Goal: Task Accomplishment & Management: Use online tool/utility

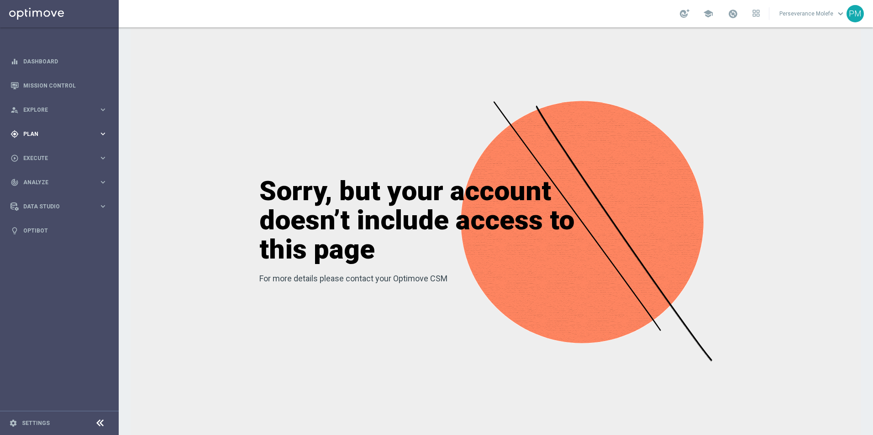
click at [53, 132] on span "Plan" at bounding box center [60, 133] width 75 height 5
click at [40, 180] on span "Templates" at bounding box center [56, 180] width 65 height 5
click at [47, 193] on link "Optimail" at bounding box center [61, 193] width 67 height 7
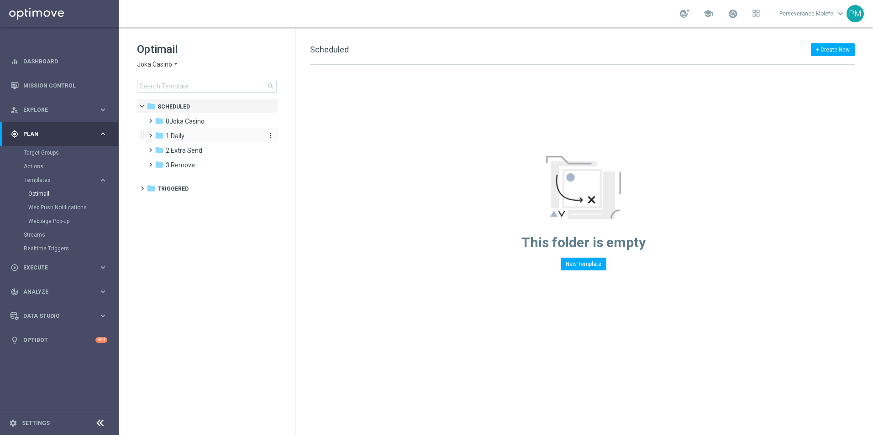
click at [180, 133] on span "1 Daily" at bounding box center [175, 136] width 19 height 8
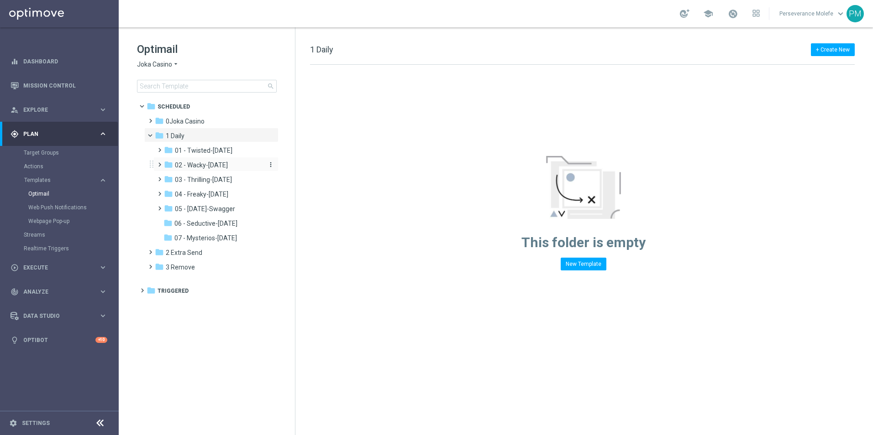
click at [200, 170] on div "folder 02 - Wacky-Wednesday" at bounding box center [212, 165] width 97 height 10
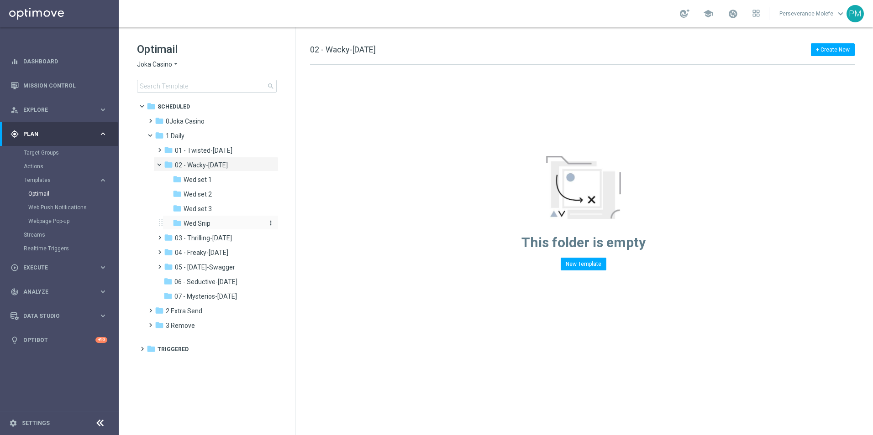
click at [216, 224] on div "folder Wed Snip" at bounding box center [218, 224] width 90 height 10
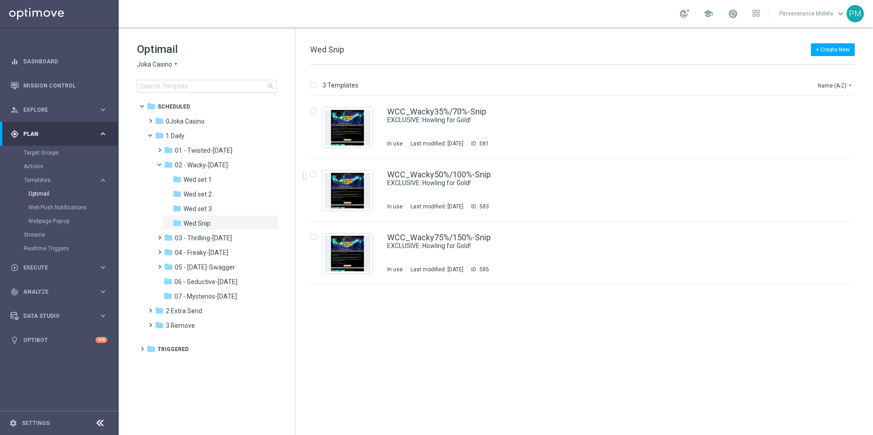
click at [159, 68] on span "Joka Casino" at bounding box center [154, 64] width 35 height 9
click at [0, 0] on span "Casino Joka" at bounding box center [0, 0] width 0 height 0
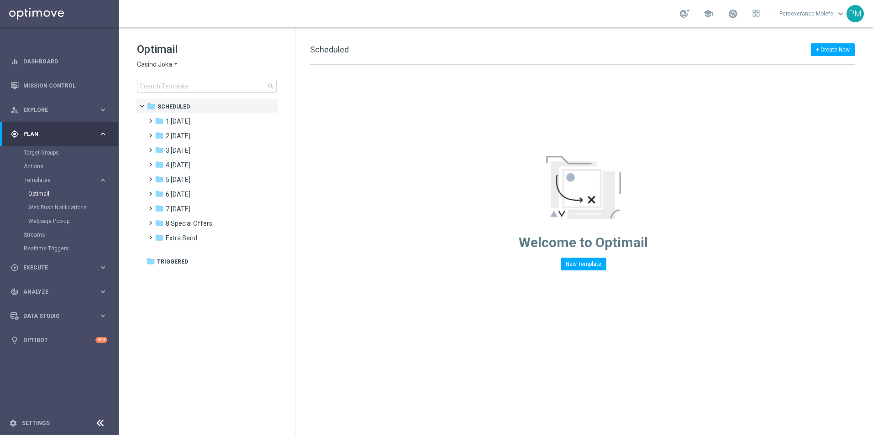
click at [173, 65] on icon "arrow_drop_down" at bounding box center [175, 64] width 7 height 9
click at [181, 153] on div "Casino Joka" at bounding box center [171, 151] width 68 height 11
click at [199, 177] on div "folder 5 Saturday" at bounding box center [207, 180] width 105 height 10
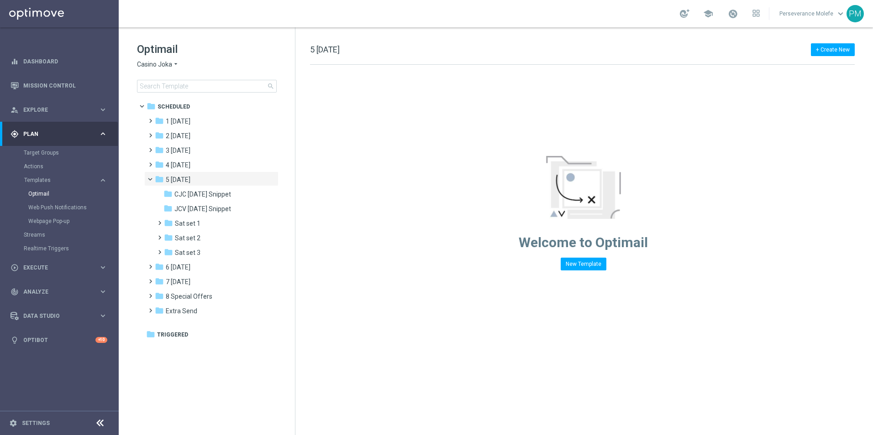
click at [199, 177] on div "folder 5 Saturday" at bounding box center [207, 180] width 105 height 10
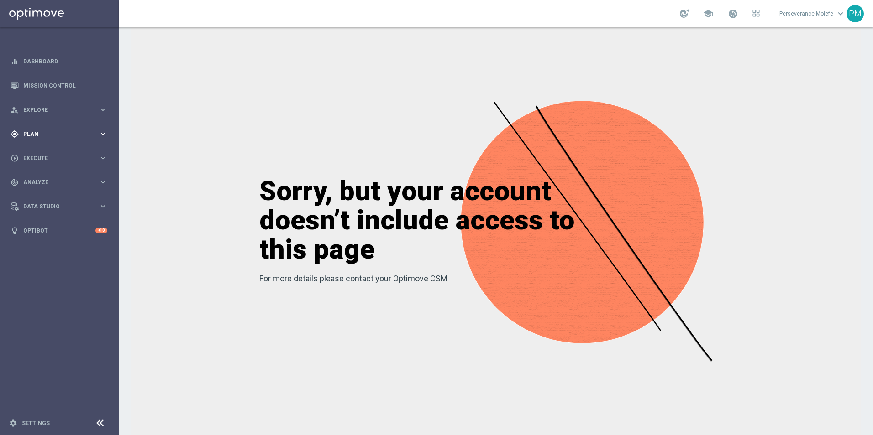
click at [53, 136] on span "Plan" at bounding box center [60, 133] width 75 height 5
click at [39, 181] on span "Templates" at bounding box center [56, 180] width 65 height 5
click at [45, 194] on link "Optimail" at bounding box center [61, 193] width 67 height 7
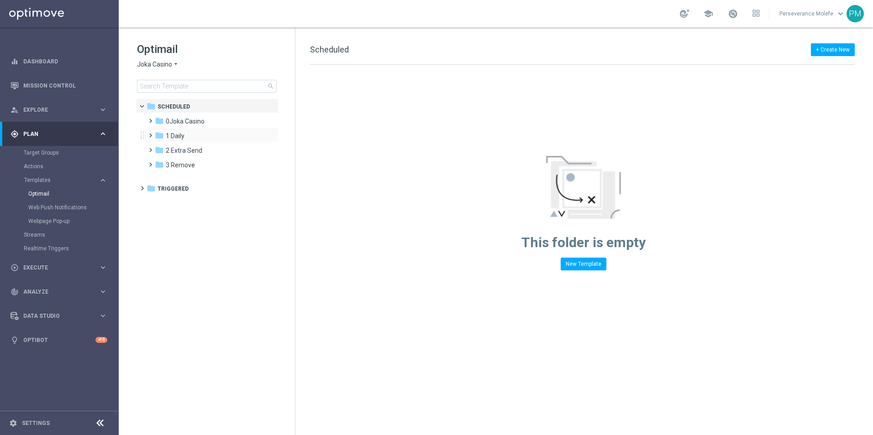
click at [151, 132] on span at bounding box center [149, 132] width 4 height 4
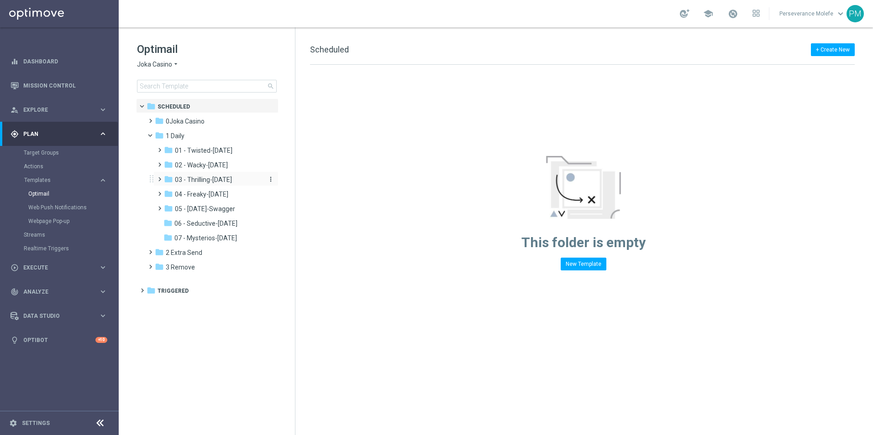
click at [202, 181] on span "03 - Thrilling-Thursday" at bounding box center [203, 180] width 57 height 8
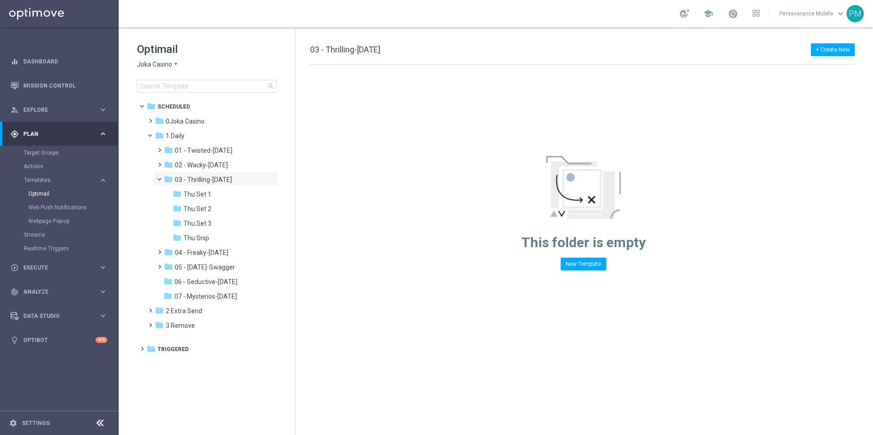
click at [202, 181] on span "03 - Thrilling-Thursday" at bounding box center [203, 180] width 57 height 8
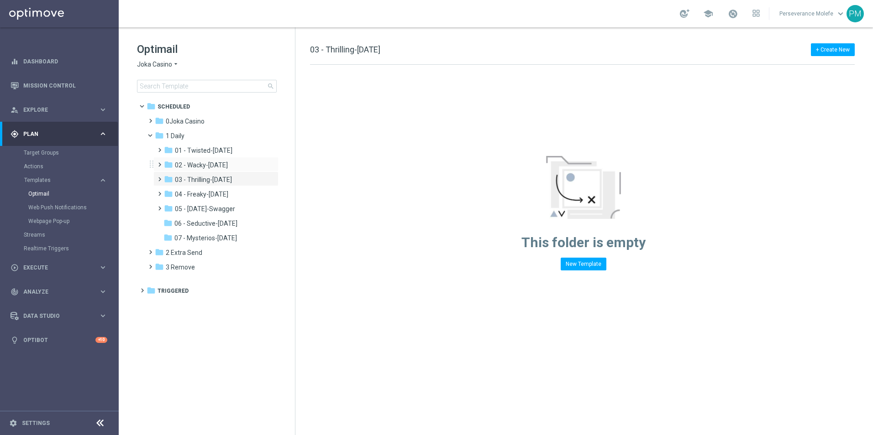
click at [191, 159] on div "folder 02 - Wacky-Wednesday more_vert" at bounding box center [215, 164] width 125 height 15
click at [152, 61] on span "Joka Casino" at bounding box center [154, 64] width 35 height 9
click at [168, 145] on div "Le Roi Johnny" at bounding box center [171, 140] width 68 height 11
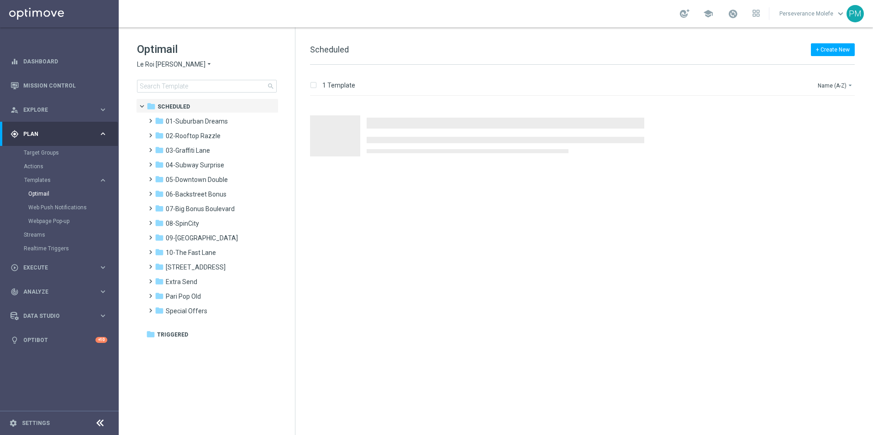
click at [205, 65] on icon "arrow_drop_down" at bounding box center [208, 64] width 7 height 9
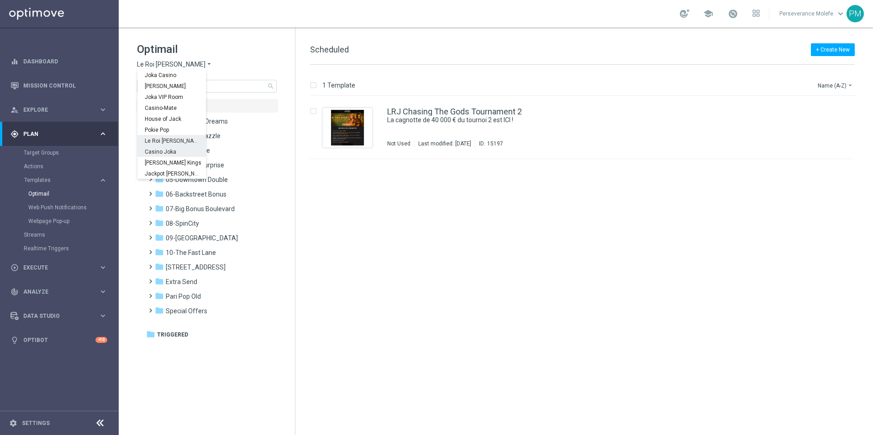
click at [0, 0] on span "Casino Joka" at bounding box center [0, 0] width 0 height 0
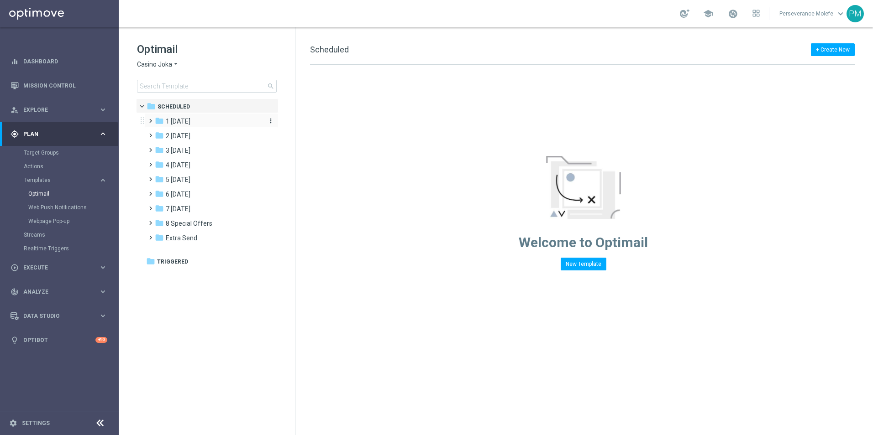
click at [185, 116] on div "folder 1 Tuesday" at bounding box center [207, 121] width 105 height 10
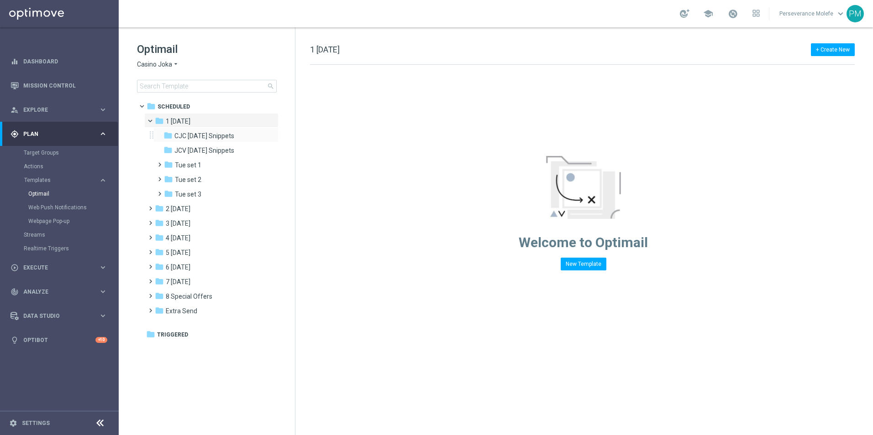
click at [200, 142] on div "folder CJC Tuesday Snippets more_vert" at bounding box center [215, 135] width 125 height 15
click at [202, 135] on span "CJC Tuesday Snippets" at bounding box center [204, 136] width 60 height 8
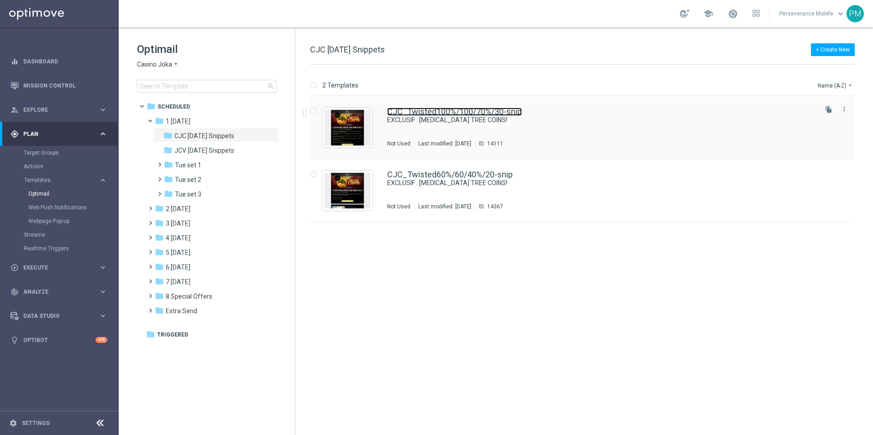
click at [458, 109] on link "CJC_Twisted100%/100/70%/30-snip" at bounding box center [454, 112] width 135 height 8
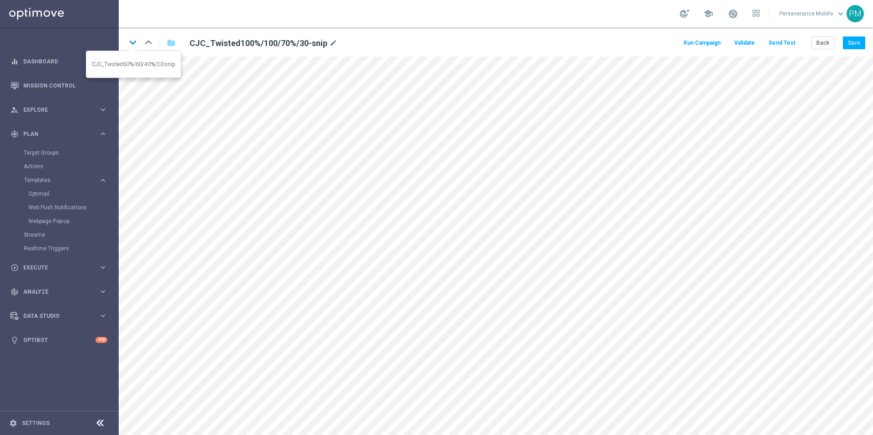
click at [133, 44] on icon "keyboard_arrow_down" at bounding box center [133, 43] width 14 height 14
click at [151, 40] on icon "keyboard_arrow_up" at bounding box center [149, 43] width 14 height 14
click at [137, 43] on icon "keyboard_arrow_down" at bounding box center [133, 43] width 14 height 14
click at [846, 47] on button "Save" at bounding box center [854, 43] width 22 height 13
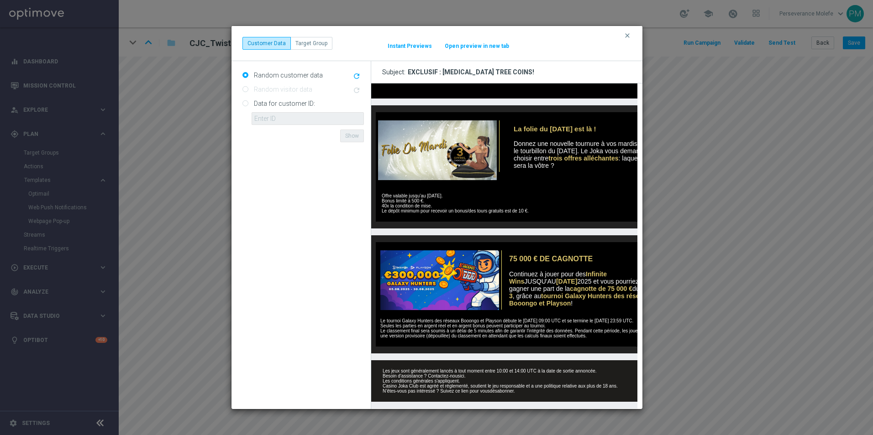
scroll to position [342, 0]
click at [629, 35] on icon "clear" at bounding box center [627, 35] width 7 height 7
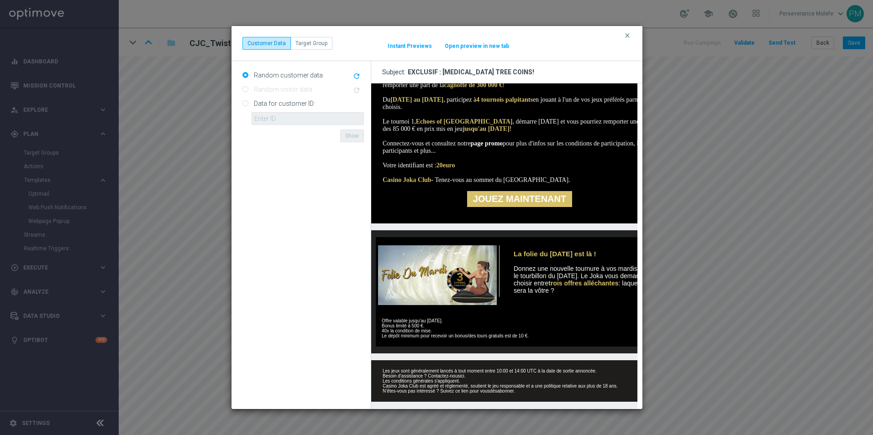
scroll to position [212, 0]
click at [626, 35] on icon "clear" at bounding box center [627, 35] width 7 height 7
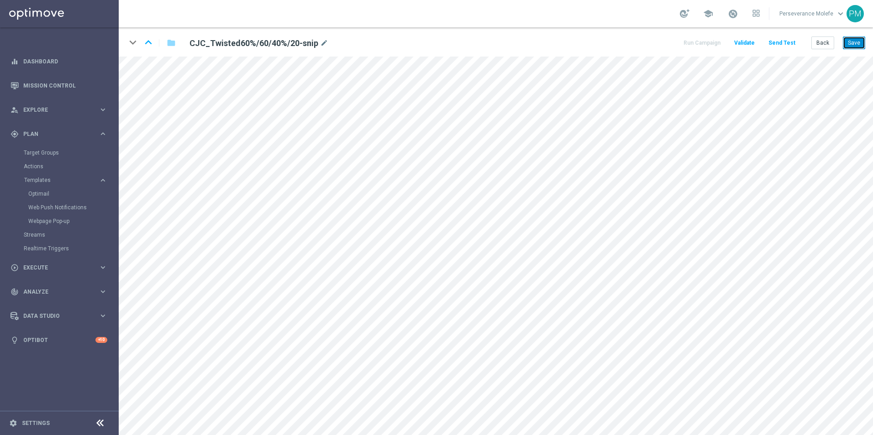
click at [851, 45] on button "Save" at bounding box center [854, 43] width 22 height 13
click at [822, 44] on button "Back" at bounding box center [822, 43] width 23 height 13
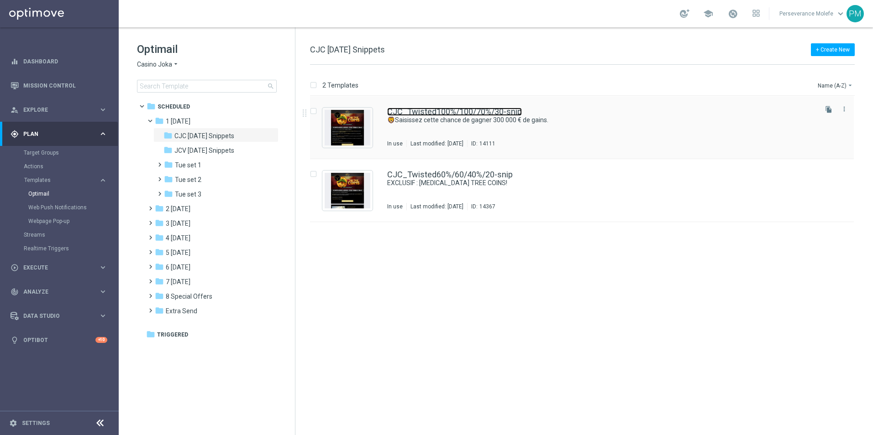
click at [405, 113] on link "CJC_Twisted100%/100/70%/30-snip" at bounding box center [454, 112] width 135 height 8
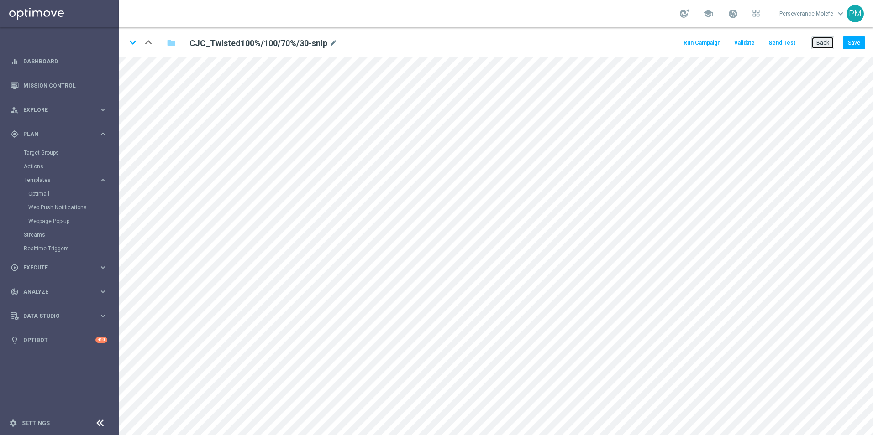
click at [819, 46] on button "Back" at bounding box center [822, 43] width 23 height 13
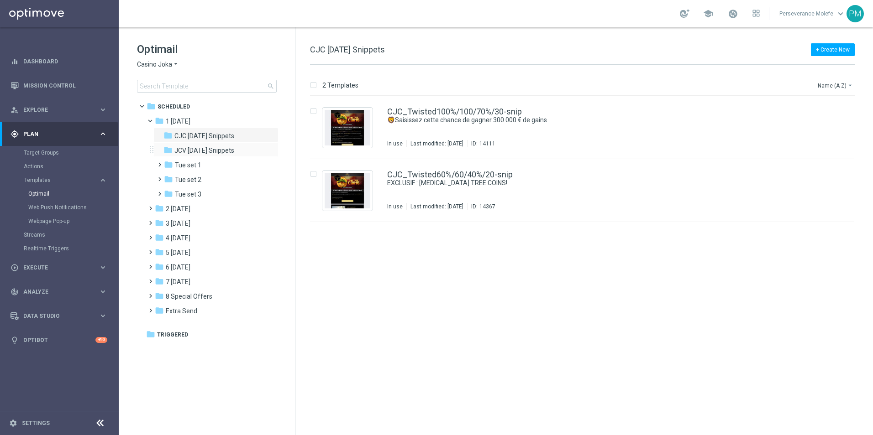
click at [233, 156] on div "folder JCV Tuesday Snippets more_vert" at bounding box center [215, 149] width 125 height 15
click at [234, 152] on span "JCV Tuesday Snippets" at bounding box center [204, 151] width 60 height 8
click at [430, 102] on div "JCV_Twisted100%/100/70%/30-snip EXCLUSIF : TAO TREE COINS! Not Used Last modifi…" at bounding box center [582, 127] width 544 height 63
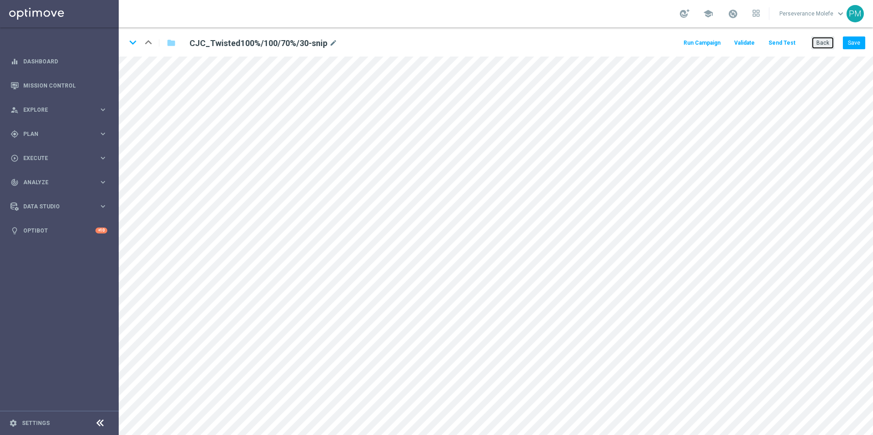
click at [820, 47] on button "Back" at bounding box center [822, 43] width 23 height 13
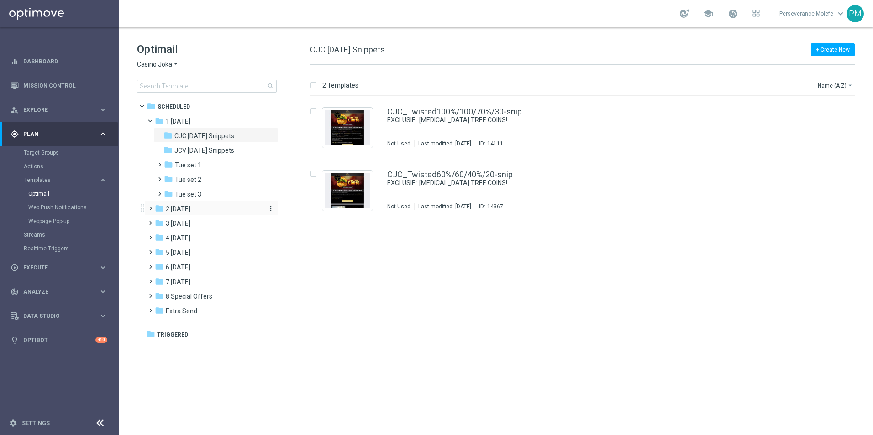
click at [190, 211] on span "2 Wednesday" at bounding box center [178, 209] width 25 height 8
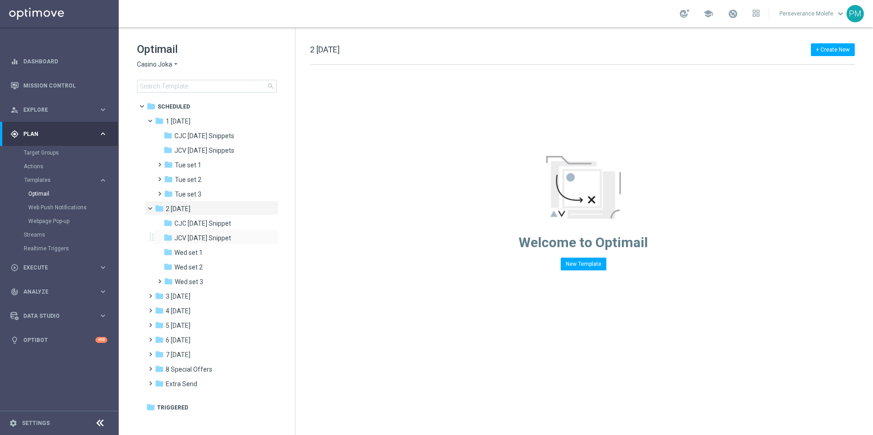
click at [203, 232] on div "folder JCV Wednesday Snippet more_vert" at bounding box center [215, 237] width 125 height 15
click at [203, 233] on div "folder JCV Wednesday Snippet more_vert" at bounding box center [215, 237] width 125 height 15
click at [205, 238] on span "JCV Wednesday Snippet" at bounding box center [202, 238] width 57 height 8
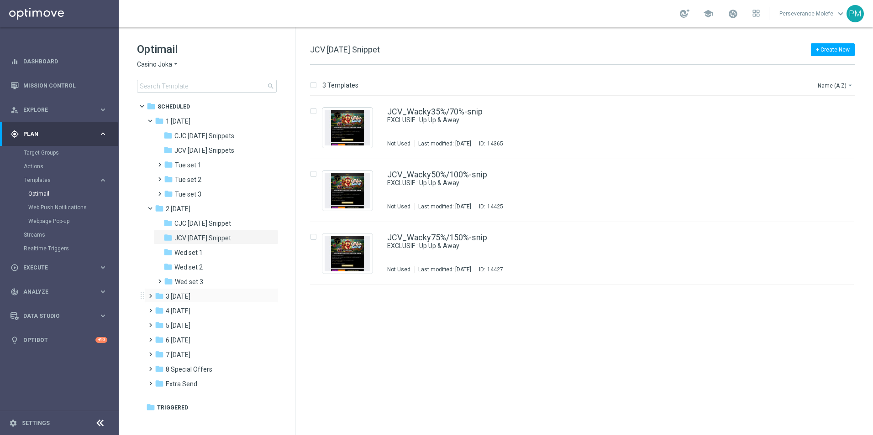
click at [185, 291] on div "folder 3 Thursday more_vert" at bounding box center [211, 296] width 134 height 15
click at [188, 299] on span "3 Thursday" at bounding box center [178, 297] width 25 height 8
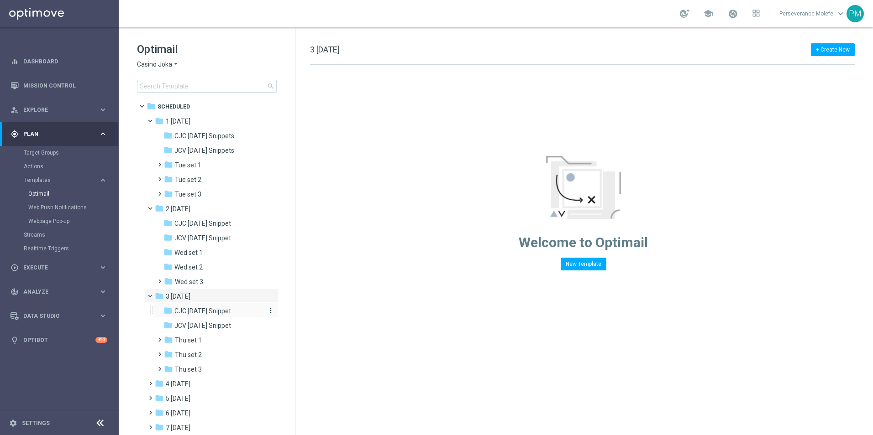
click at [200, 315] on div "folder CJC Thursday Snippet" at bounding box center [211, 311] width 97 height 10
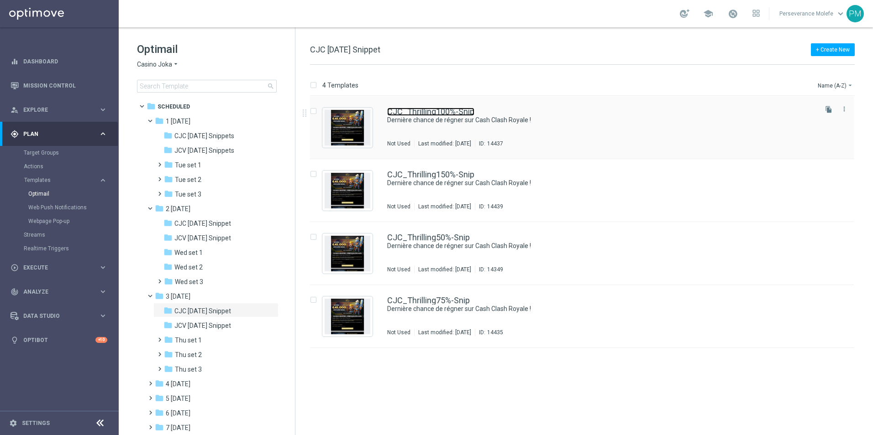
click at [442, 112] on link "CJC_Thrilling100%-Snip" at bounding box center [430, 112] width 87 height 8
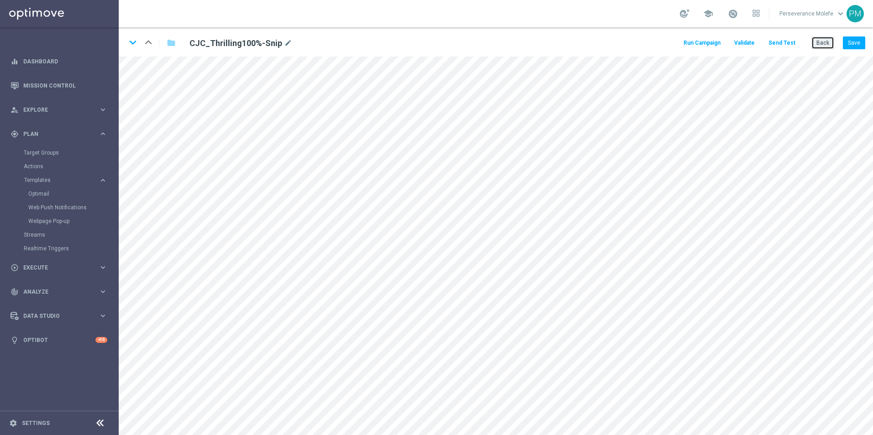
click at [827, 41] on button "Back" at bounding box center [822, 43] width 23 height 13
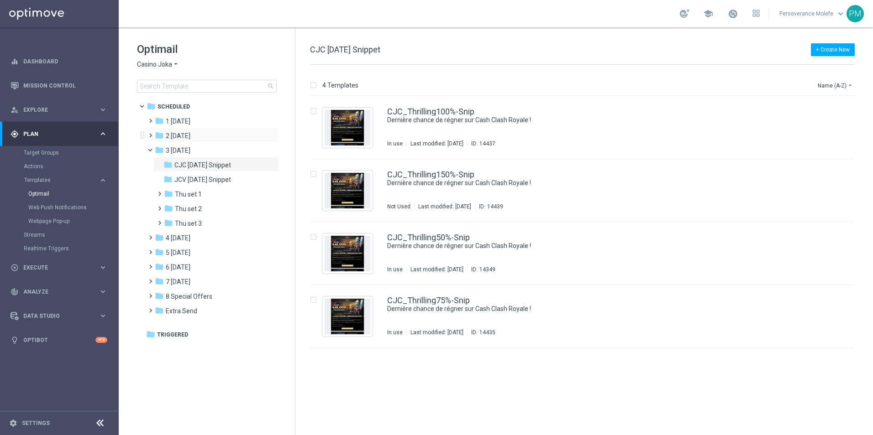
click at [215, 128] on div "folder 2 Wednesday more_vert" at bounding box center [211, 135] width 134 height 15
click at [202, 115] on div "folder 1 Tuesday more_vert" at bounding box center [211, 120] width 134 height 15
click at [203, 122] on div "folder 1 Tuesday" at bounding box center [207, 121] width 105 height 10
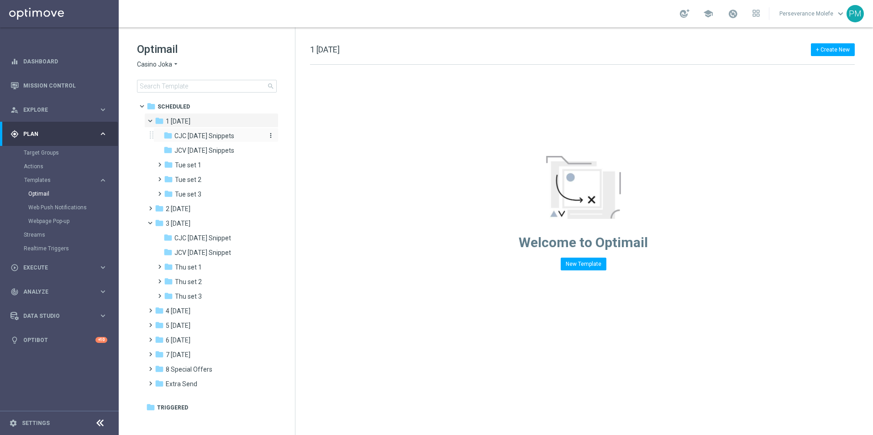
click at [210, 135] on span "CJC Tuesday Snippets" at bounding box center [204, 136] width 60 height 8
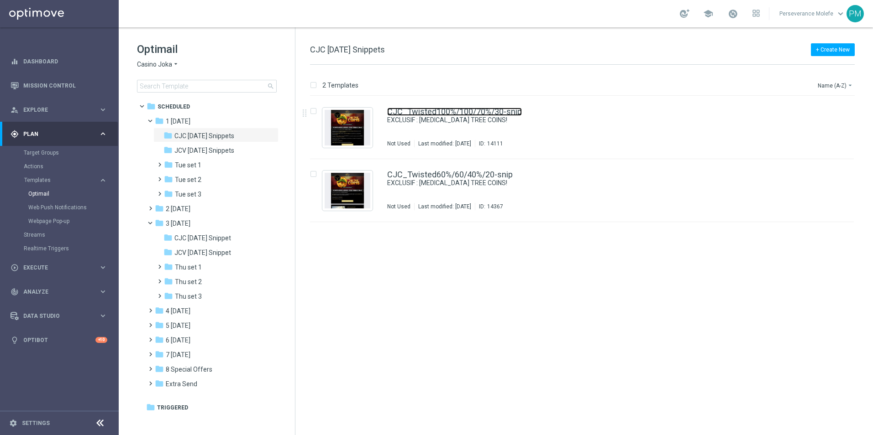
click at [411, 112] on link "CJC_Twisted100%/100/70%/30-snip" at bounding box center [454, 112] width 135 height 8
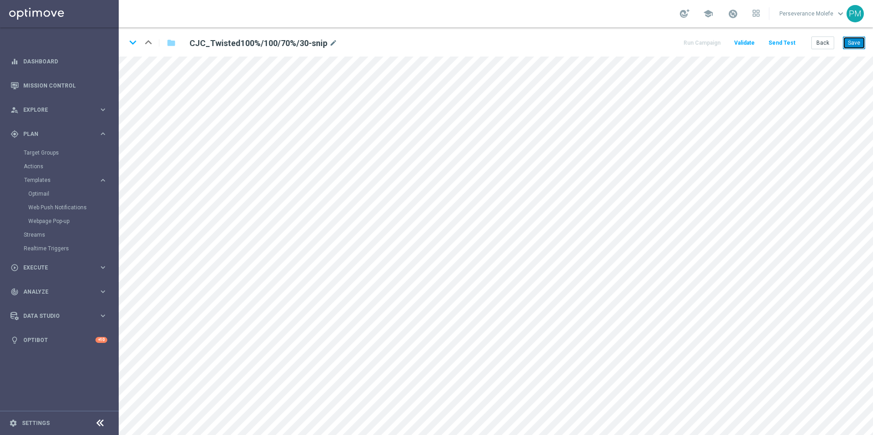
click at [858, 46] on button "Save" at bounding box center [854, 43] width 22 height 13
click at [850, 40] on button "Save" at bounding box center [854, 43] width 22 height 13
click at [862, 47] on button "Save" at bounding box center [854, 43] width 22 height 13
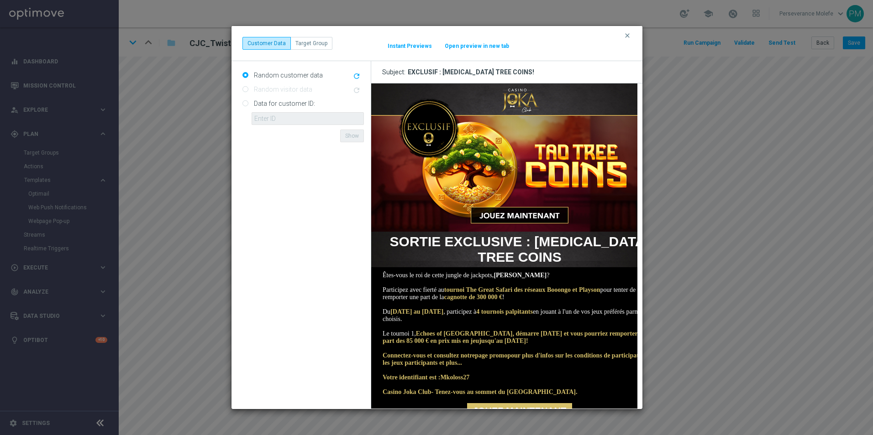
click at [493, 45] on button "Open preview in new tab" at bounding box center [476, 45] width 65 height 7
click at [628, 35] on icon "clear" at bounding box center [627, 35] width 7 height 7
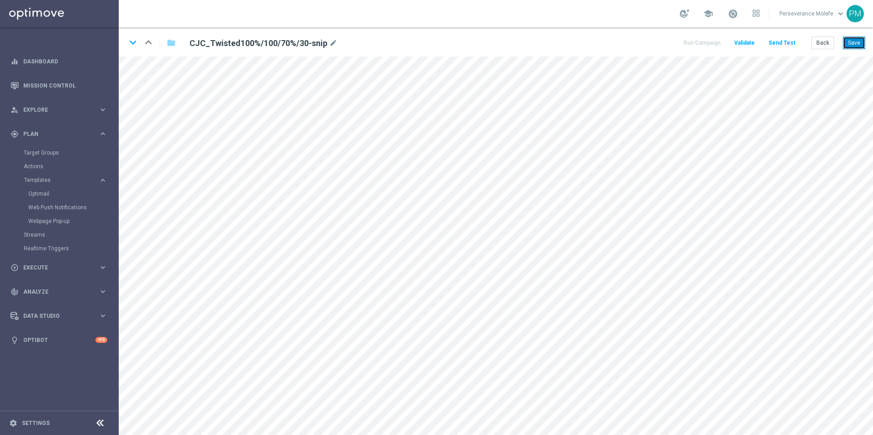
click at [854, 46] on button "Save" at bounding box center [854, 43] width 22 height 13
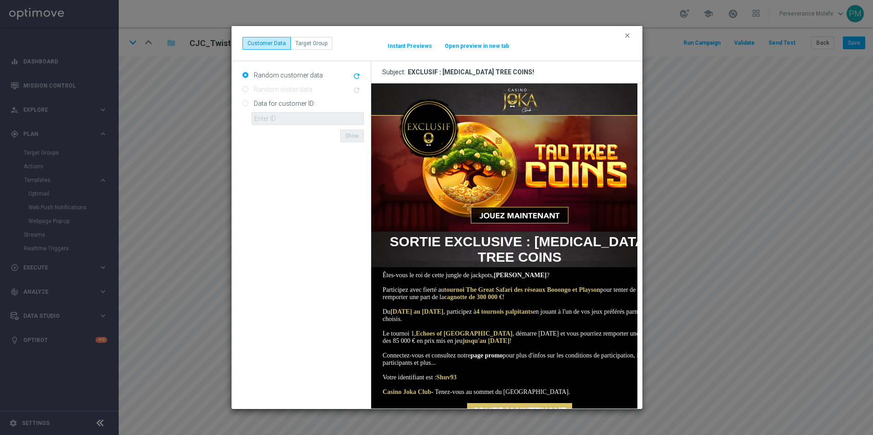
click at [483, 47] on button "Open preview in new tab" at bounding box center [476, 45] width 65 height 7
click at [628, 37] on icon "clear" at bounding box center [627, 35] width 7 height 7
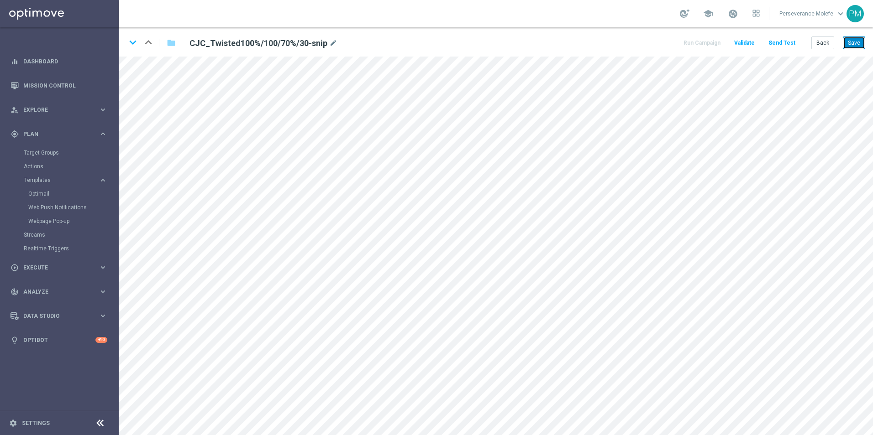
click at [856, 43] on button "Save" at bounding box center [854, 43] width 22 height 13
click at [824, 42] on button "Back" at bounding box center [822, 43] width 23 height 13
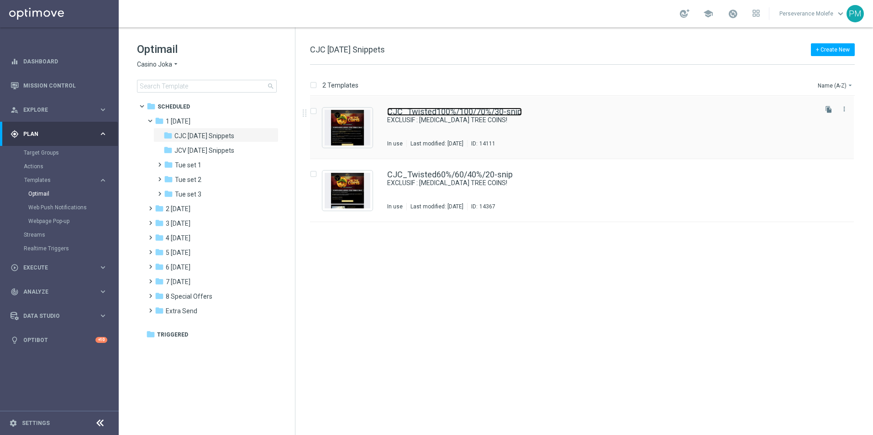
click at [406, 115] on link "CJC_Twisted100%/100/70%/30-snip" at bounding box center [454, 112] width 135 height 8
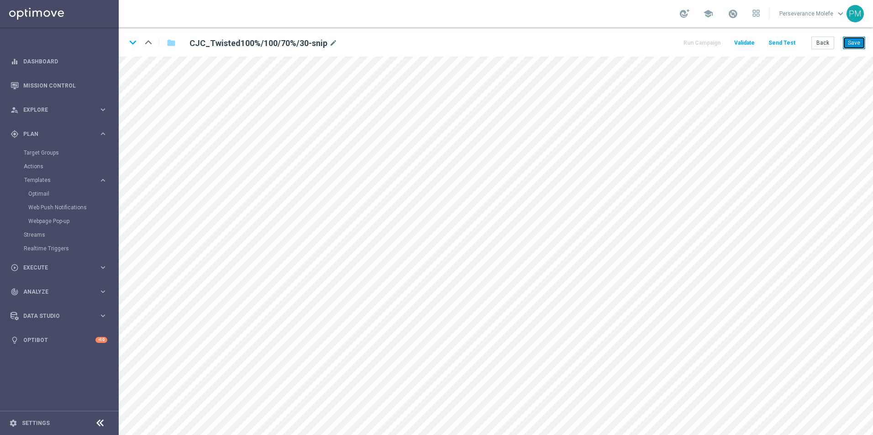
click at [858, 47] on button "Save" at bounding box center [854, 43] width 22 height 13
click at [134, 44] on icon "keyboard_arrow_down" at bounding box center [133, 43] width 14 height 14
click at [857, 37] on button "Save" at bounding box center [854, 43] width 22 height 13
click at [151, 45] on icon "keyboard_arrow_up" at bounding box center [149, 43] width 14 height 14
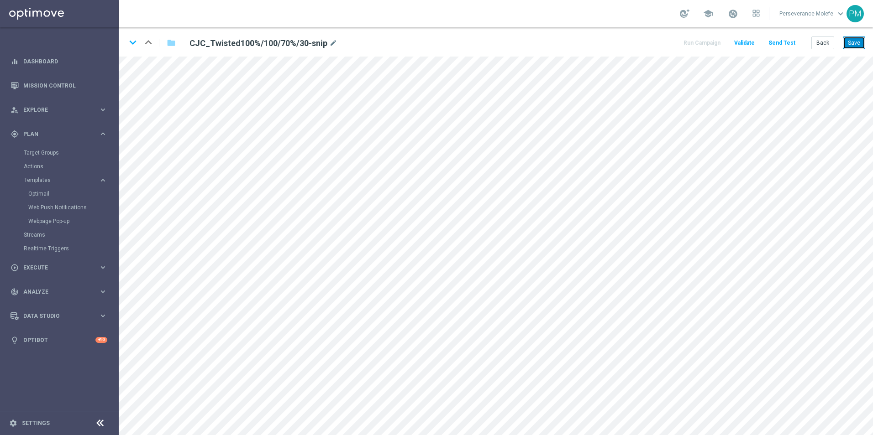
click at [856, 39] on button "Save" at bounding box center [854, 43] width 22 height 13
click at [823, 44] on button "Back" at bounding box center [822, 43] width 23 height 13
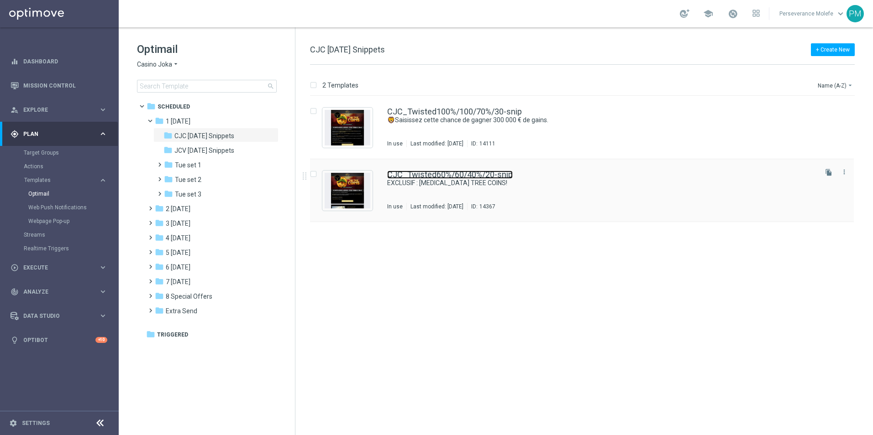
click at [459, 175] on link "CJC_Twisted60%/60/40%/20-snip" at bounding box center [450, 175] width 126 height 8
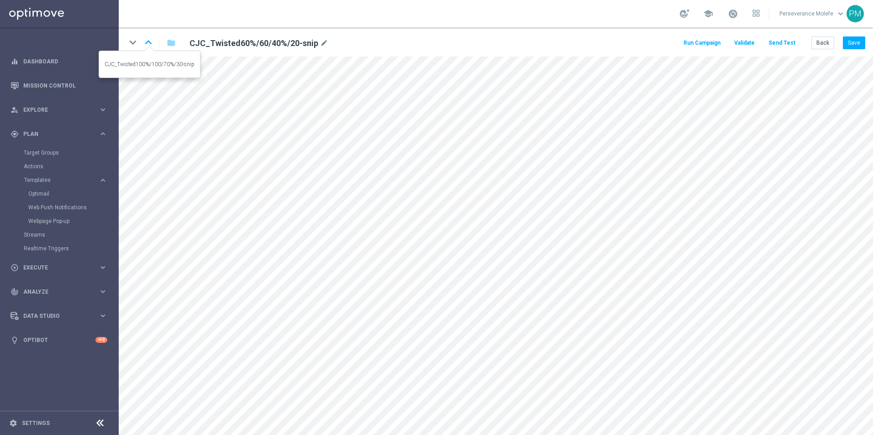
click at [149, 42] on icon "keyboard_arrow_up" at bounding box center [149, 43] width 14 height 14
click at [855, 46] on button "Save" at bounding box center [854, 43] width 22 height 13
click at [824, 42] on button "Back" at bounding box center [822, 43] width 23 height 13
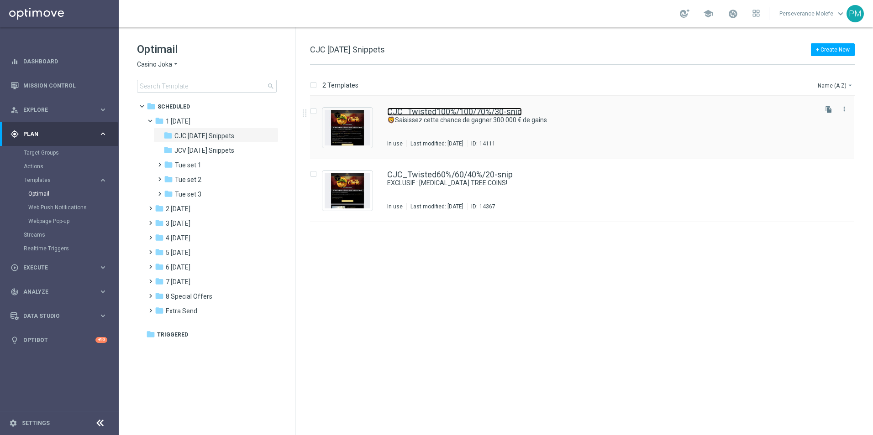
click at [411, 112] on link "CJC_Twisted100%/100/70%/30-snip" at bounding box center [454, 112] width 135 height 8
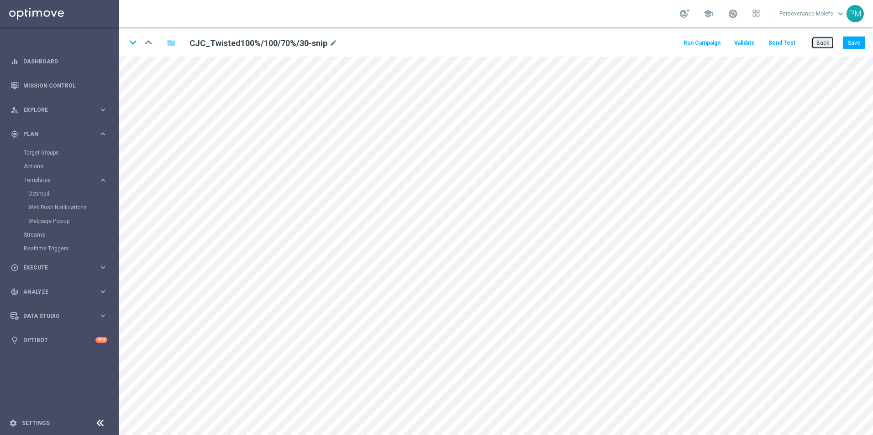
click at [817, 47] on button "Back" at bounding box center [822, 43] width 23 height 13
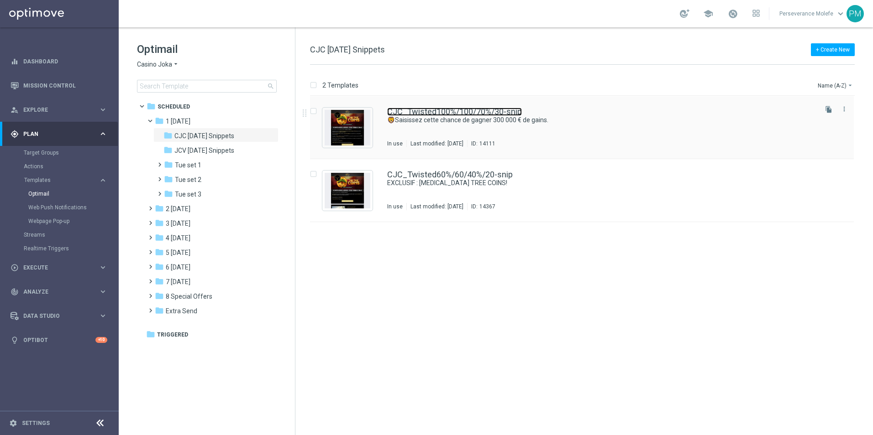
click at [446, 112] on link "CJC_Twisted100%/100/70%/30-snip" at bounding box center [454, 112] width 135 height 8
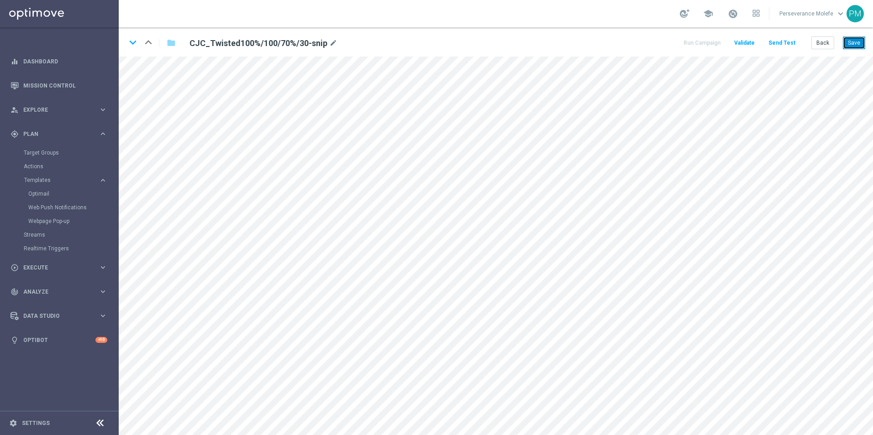
click at [862, 48] on button "Save" at bounding box center [854, 43] width 22 height 13
click at [830, 46] on button "Back" at bounding box center [822, 43] width 23 height 13
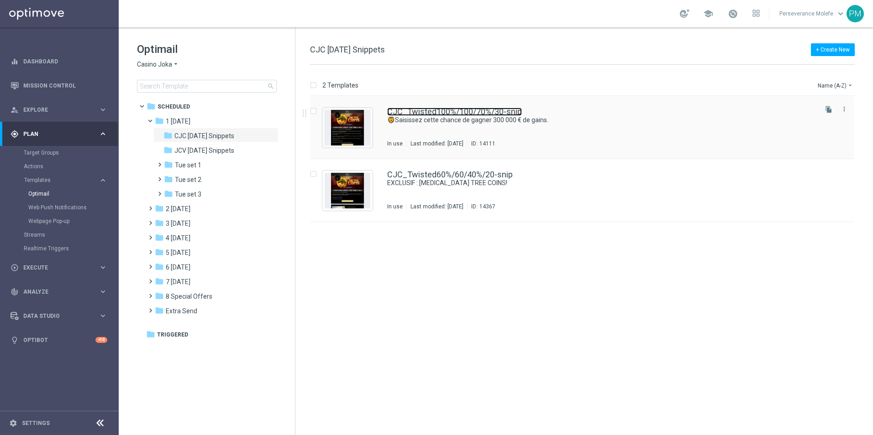
click at [486, 113] on link "CJC_Twisted100%/100/70%/30-snip" at bounding box center [454, 112] width 135 height 8
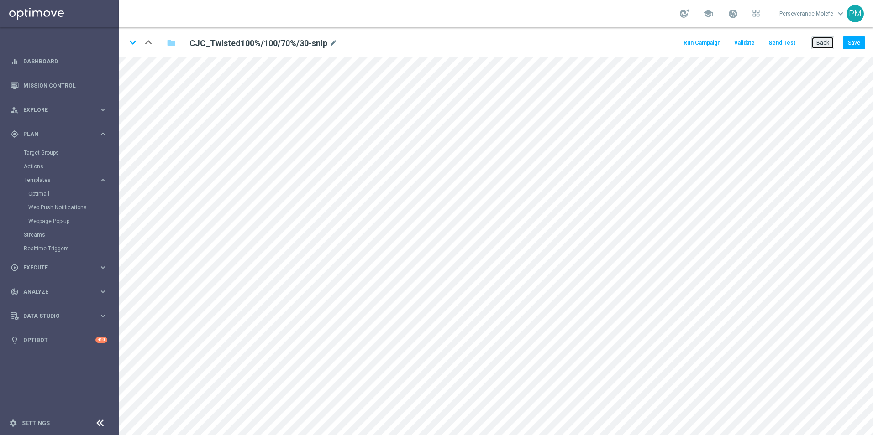
click at [829, 43] on button "Back" at bounding box center [822, 43] width 23 height 13
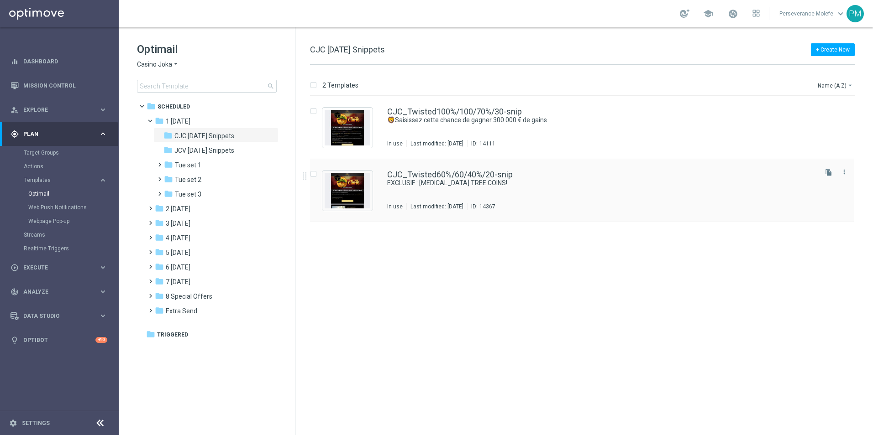
click at [443, 171] on div "CJC_Twisted60%/60/40%/20-snip EXCLUSIF : TAO TREE COINS! In use Last modified: …" at bounding box center [582, 190] width 544 height 63
